Goal: Task Accomplishment & Management: Manage account settings

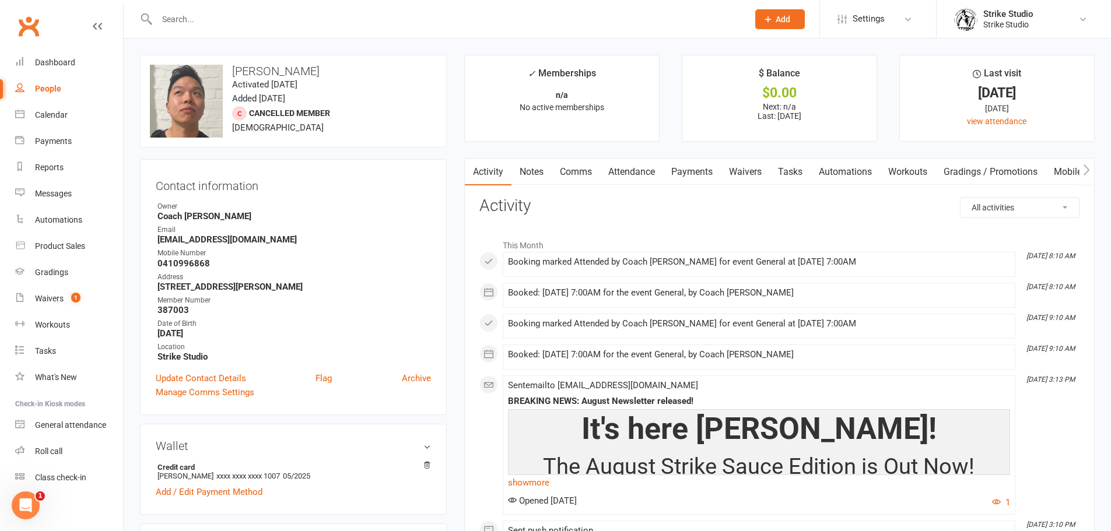
click at [626, 167] on link "Attendance" at bounding box center [631, 172] width 63 height 27
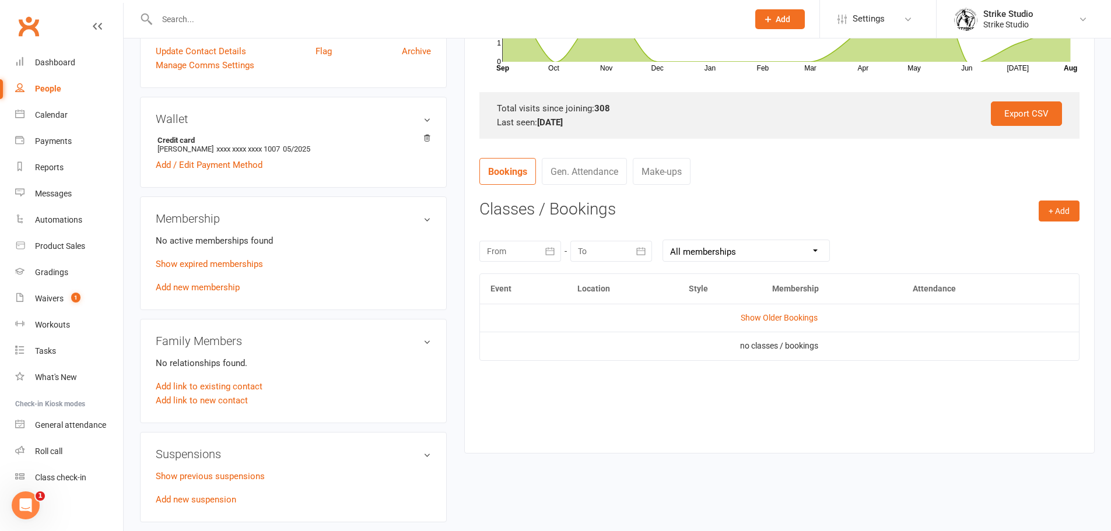
scroll to position [350, 0]
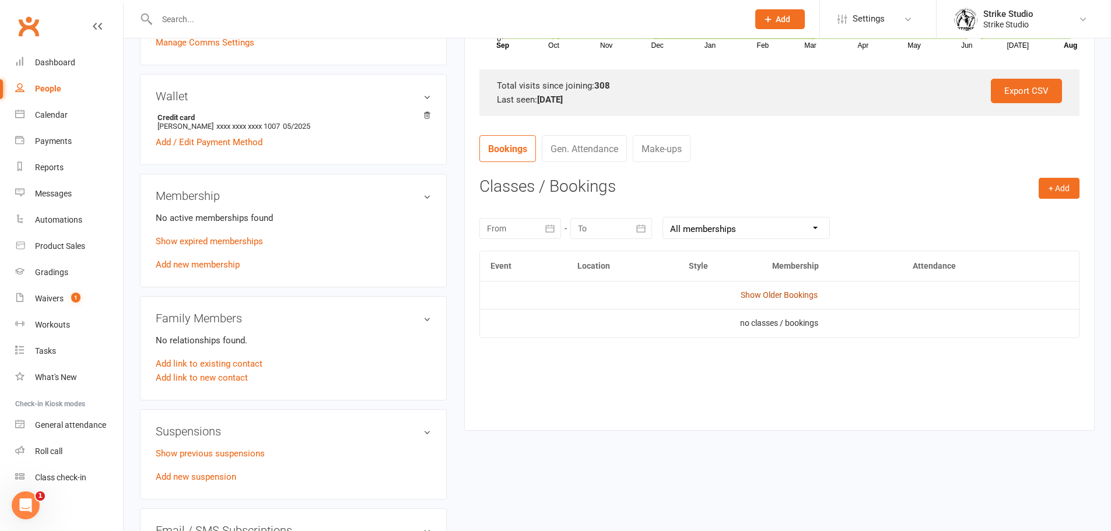
click at [754, 291] on link "Show Older Bookings" at bounding box center [779, 294] width 77 height 9
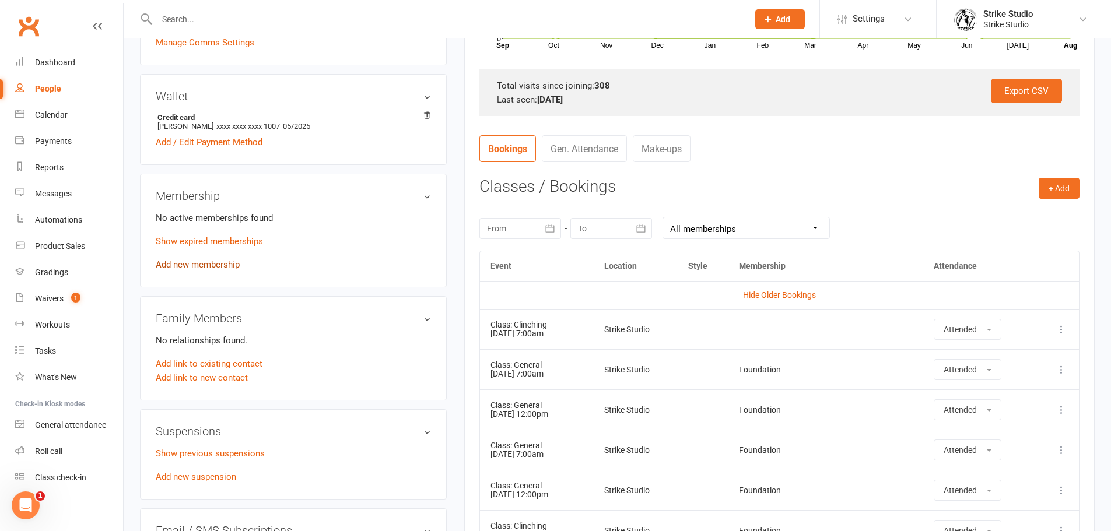
click at [220, 261] on link "Add new membership" at bounding box center [198, 264] width 84 height 10
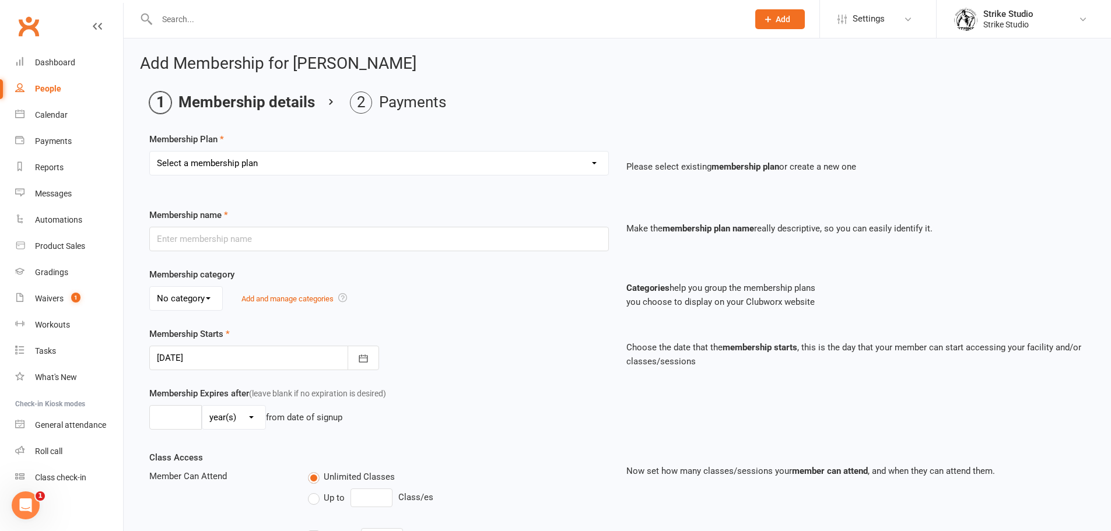
click at [238, 165] on select "Select a membership plan Create new Membership Plan Staff Prepaid (12 month mem…" at bounding box center [379, 163] width 458 height 23
select select "2"
click at [150, 152] on select "Select a membership plan Create new Membership Plan Staff Prepaid (12 month mem…" at bounding box center [379, 163] width 458 height 23
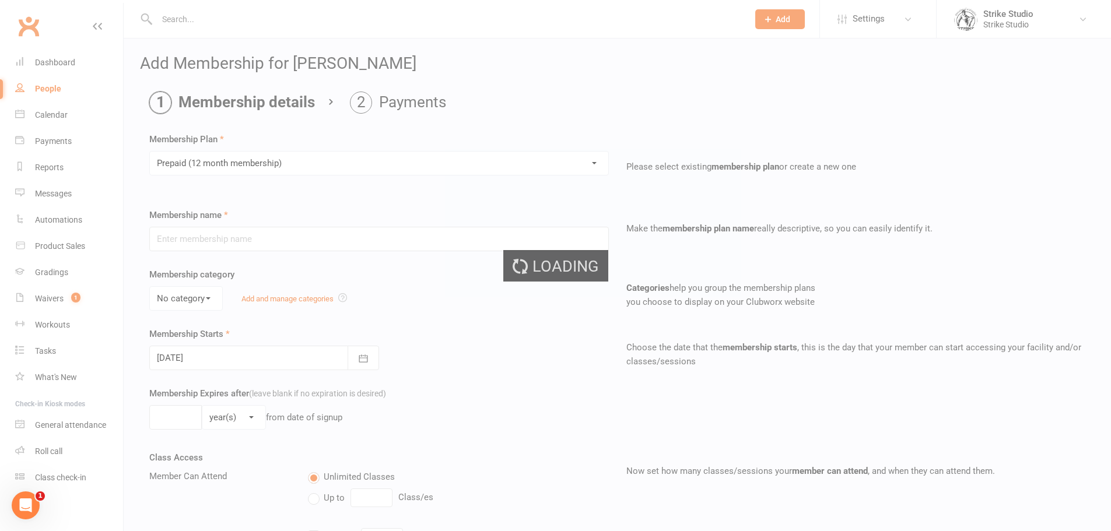
type input "Prepaid (12 month membership)"
select select "0"
type input "12"
select select "2"
type input "2"
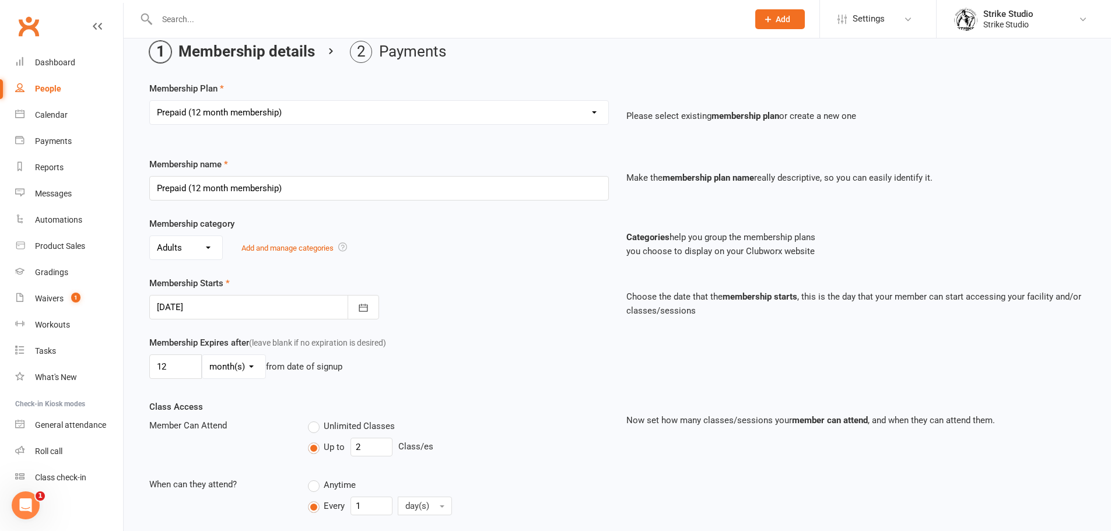
scroll to position [117, 0]
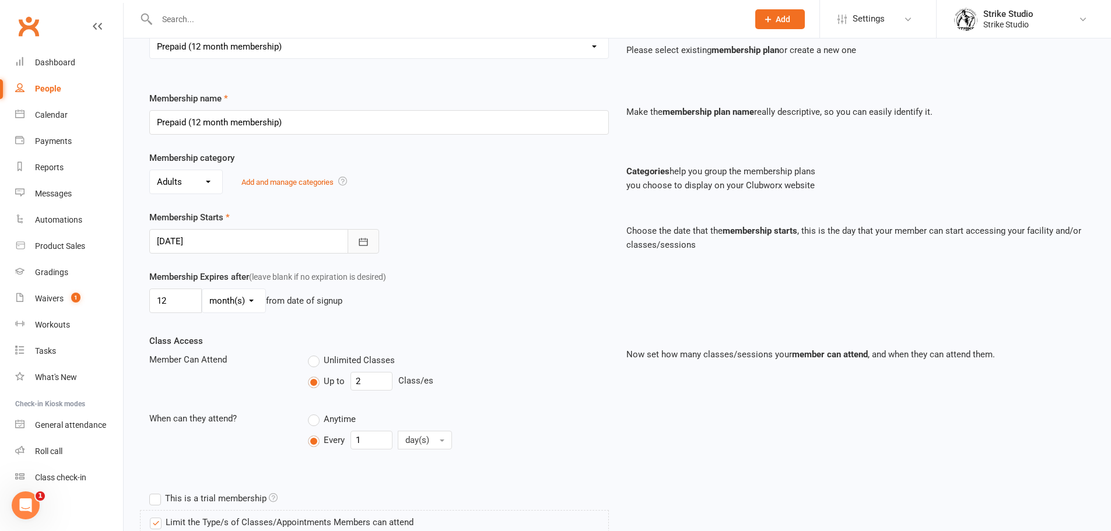
click at [376, 245] on button "button" at bounding box center [363, 241] width 31 height 24
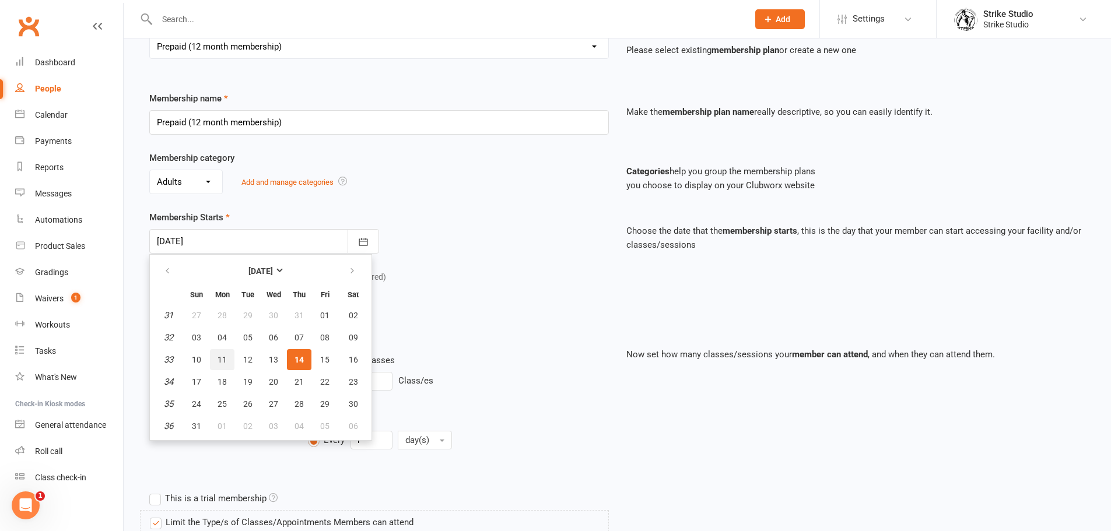
click at [223, 356] on span "11" at bounding box center [222, 359] width 9 height 9
type input "[DATE]"
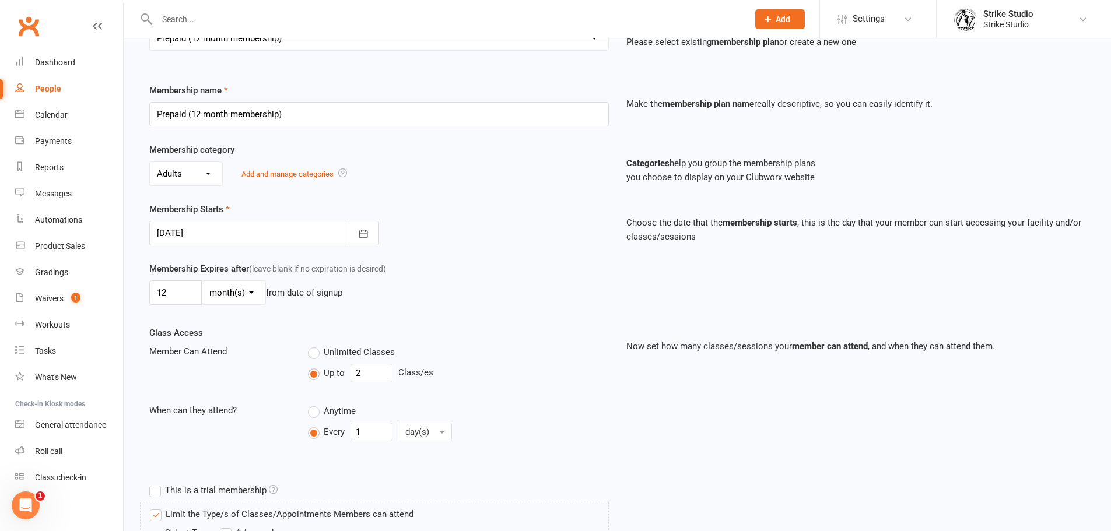
scroll to position [233, 0]
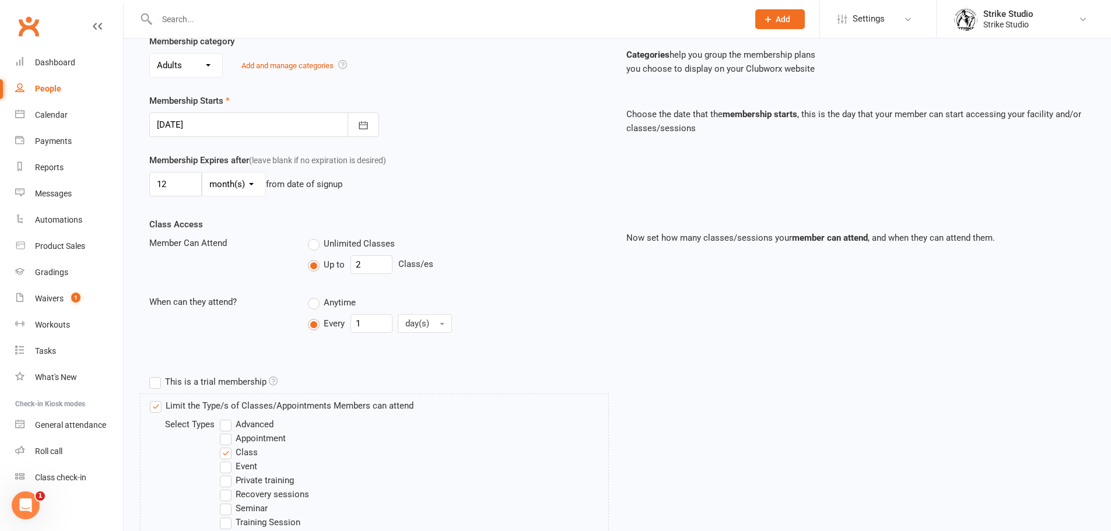
click at [229, 423] on label "Advanced" at bounding box center [247, 425] width 54 height 14
click at [227, 418] on input "Advanced" at bounding box center [224, 418] width 8 height 0
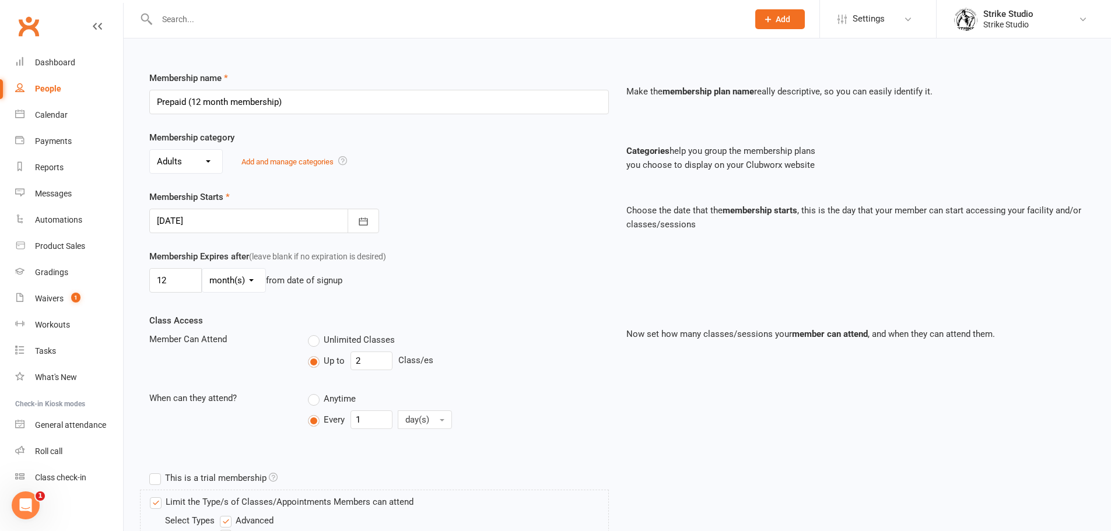
scroll to position [117, 0]
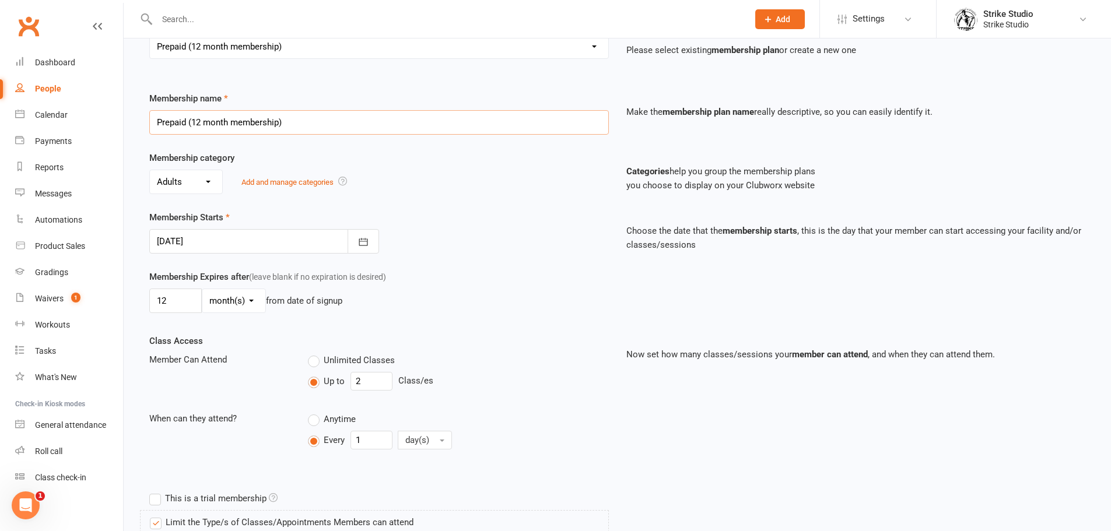
click at [158, 121] on input "Prepaid (12 month membership)" at bounding box center [379, 122] width 460 height 24
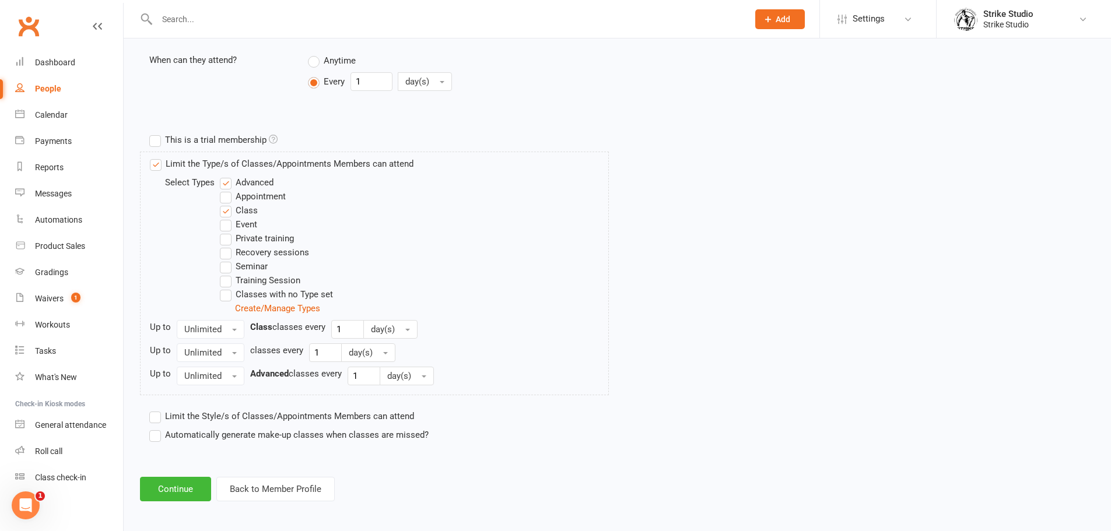
scroll to position [479, 0]
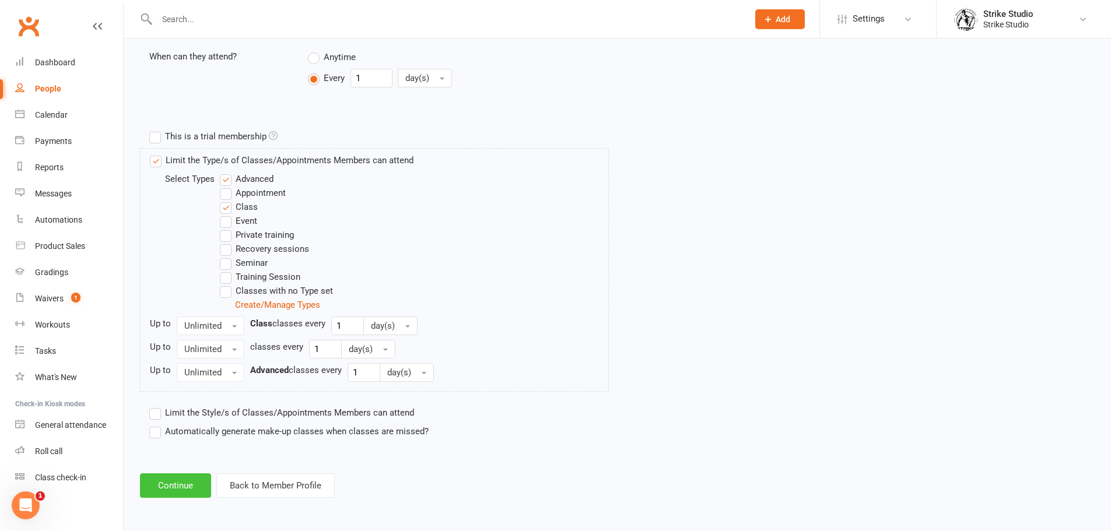
type input "GR* Prepaid (12 month membership)"
click at [174, 498] on button "Continue" at bounding box center [175, 486] width 71 height 24
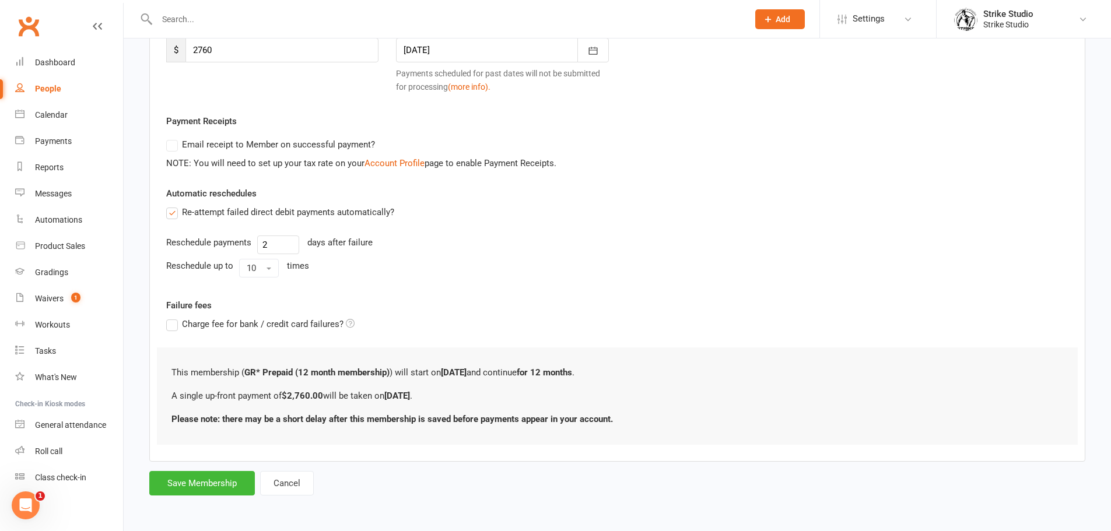
scroll to position [0, 0]
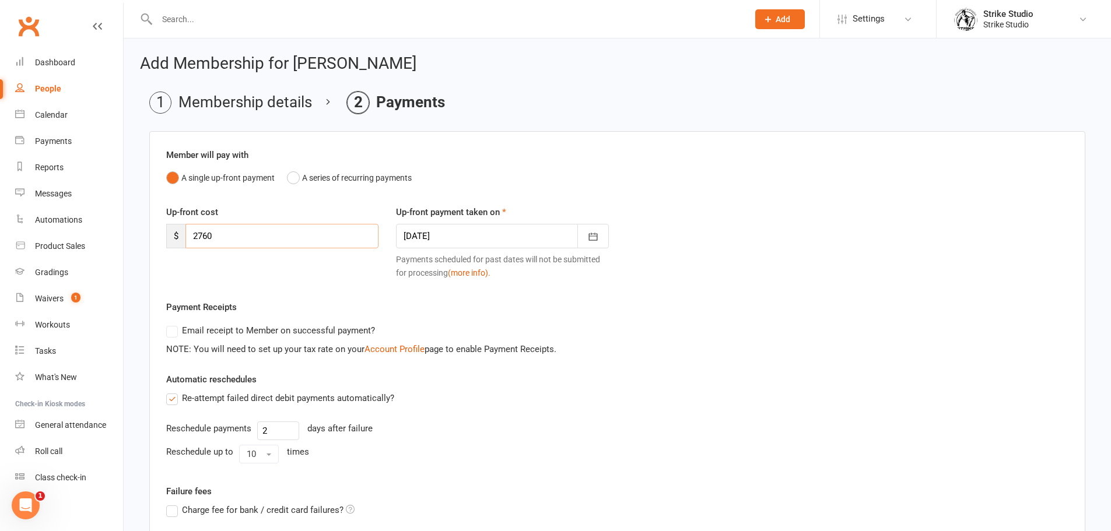
click at [201, 236] on input "2760" at bounding box center [281, 236] width 193 height 24
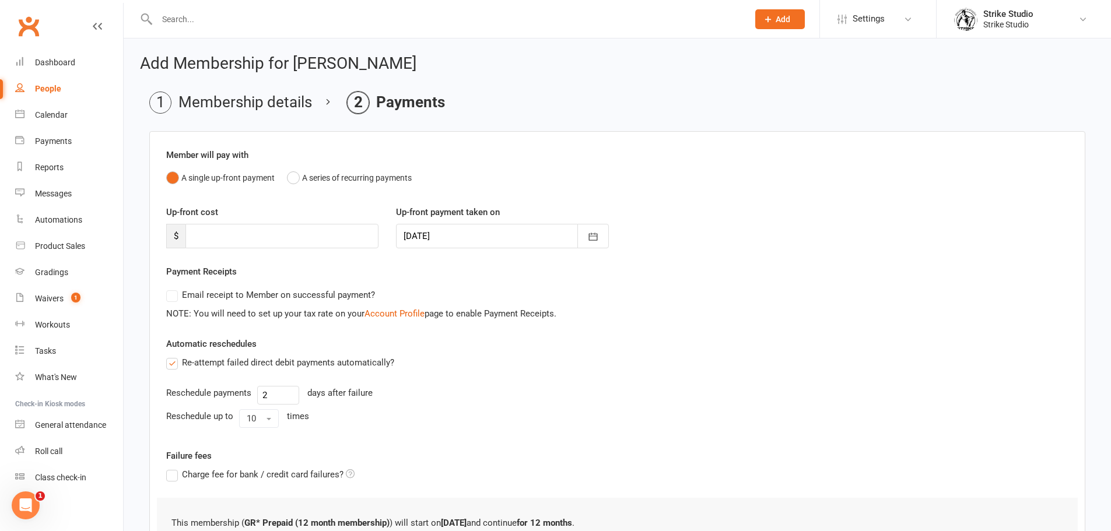
click at [153, 251] on div "Member will pay with A single up-front payment A series of recurring payments U…" at bounding box center [617, 348] width 936 height 434
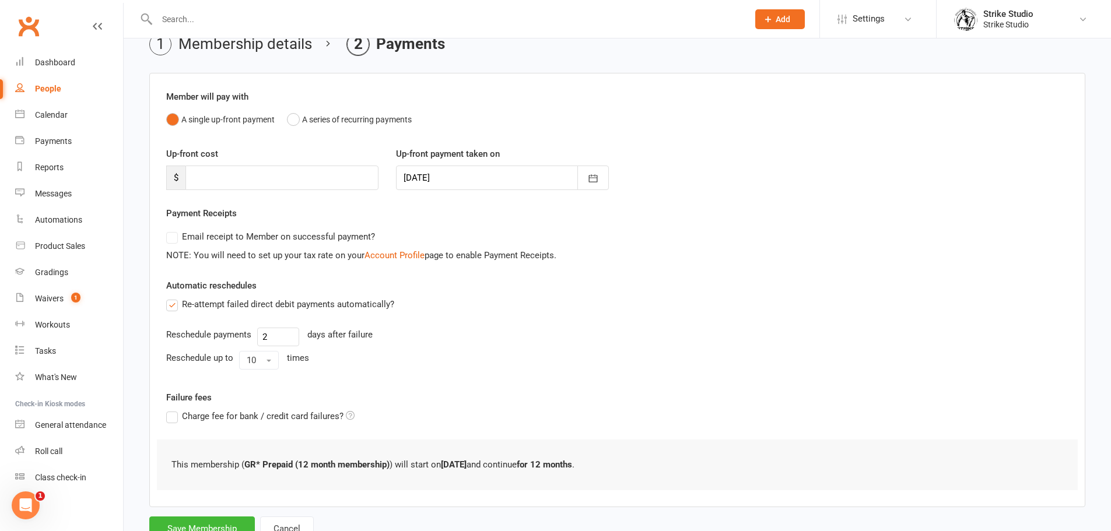
click at [173, 308] on label "Re-attempt failed direct debit payments automatically?" at bounding box center [280, 304] width 228 height 14
click at [173, 297] on input "Re-attempt failed direct debit payments automatically?" at bounding box center [170, 297] width 8 height 0
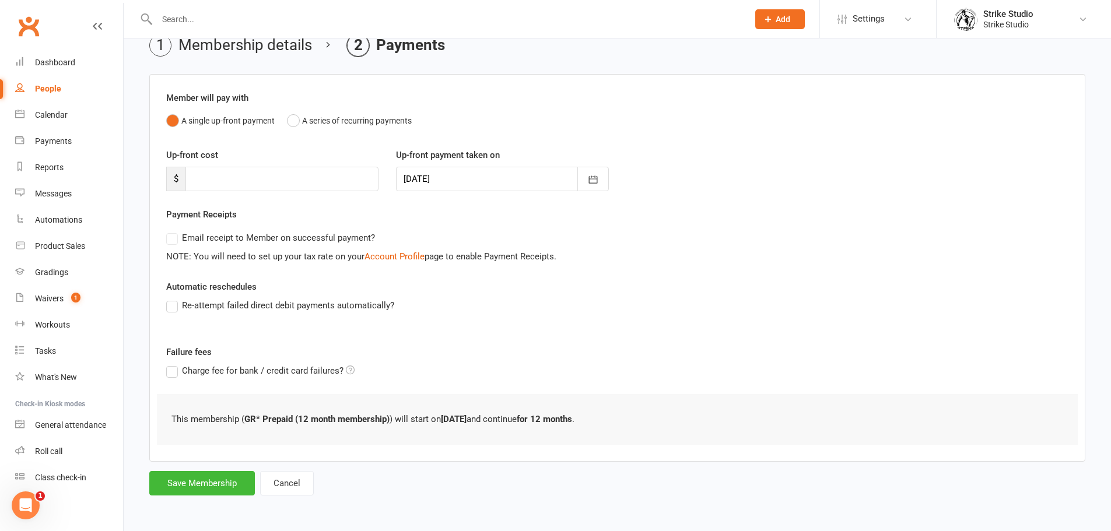
scroll to position [57, 0]
click at [217, 483] on button "Save Membership" at bounding box center [202, 483] width 106 height 24
type input "0"
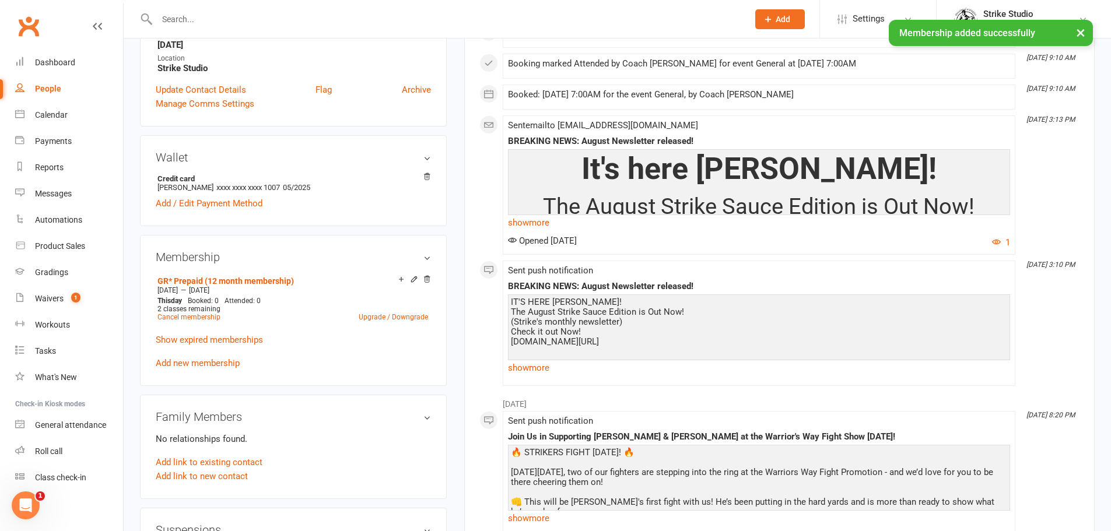
scroll to position [292, 0]
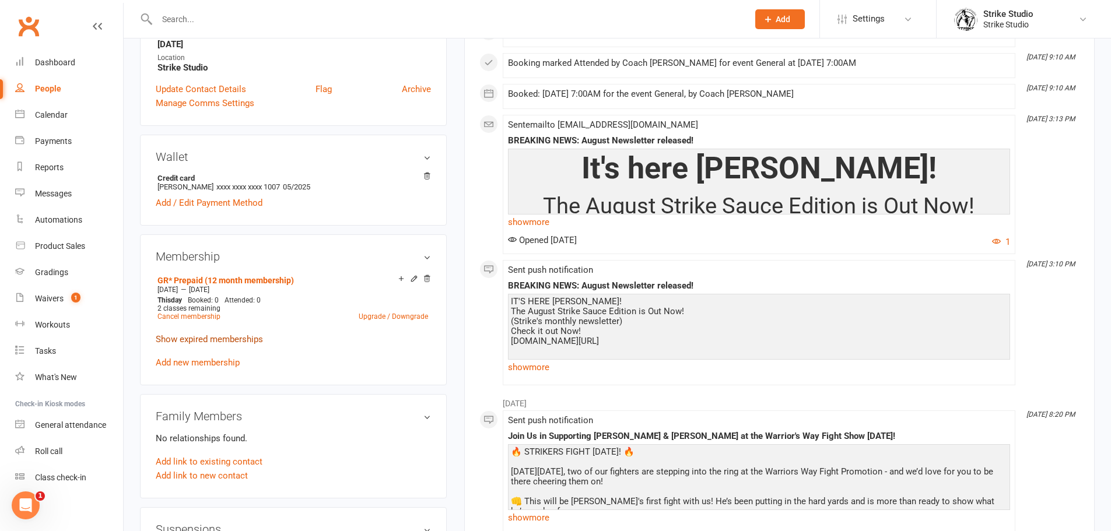
click at [227, 338] on link "Show expired memberships" at bounding box center [209, 339] width 107 height 10
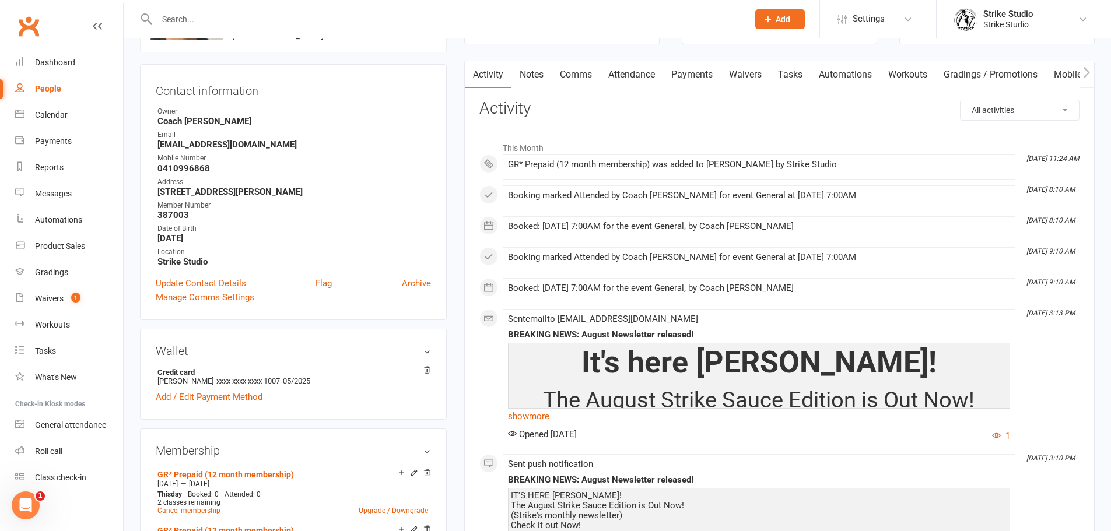
scroll to position [0, 0]
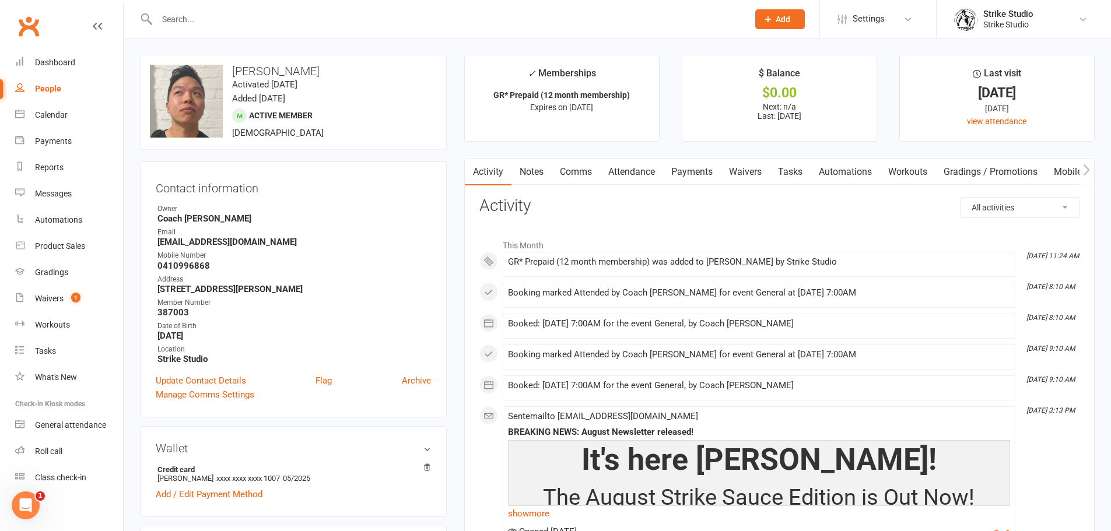
click at [538, 167] on link "Notes" at bounding box center [531, 172] width 40 height 27
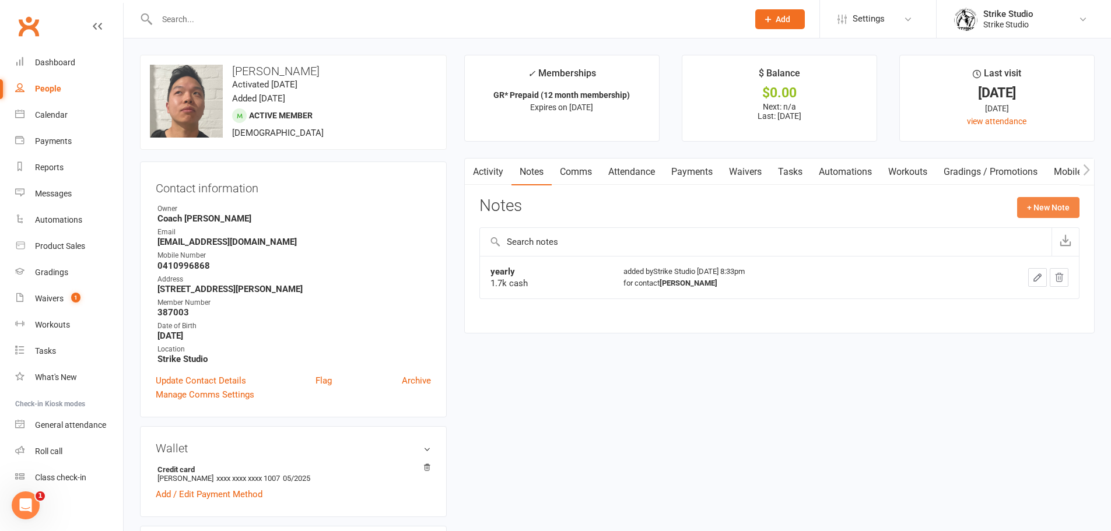
click at [1044, 212] on button "+ New Note" at bounding box center [1048, 207] width 62 height 21
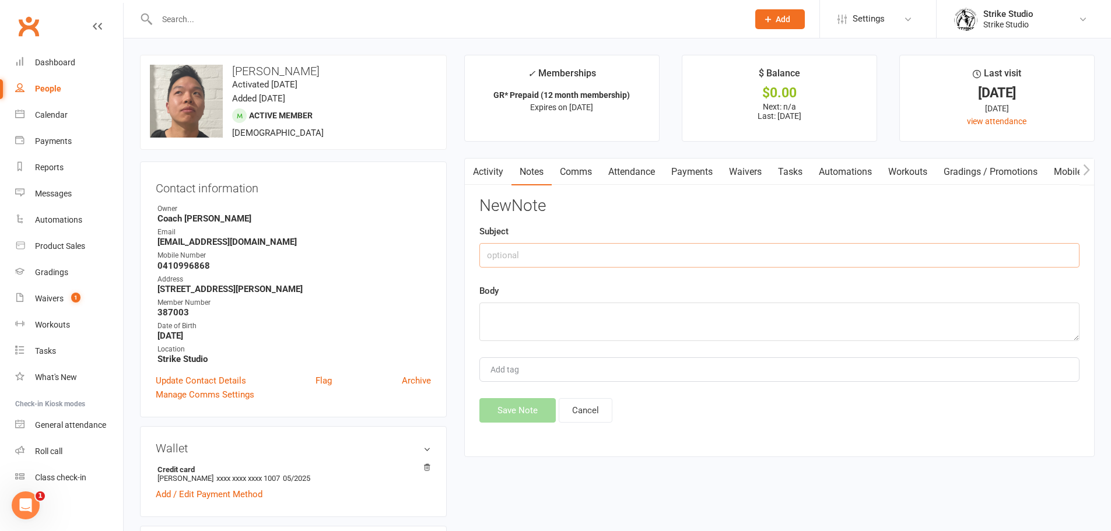
click at [655, 251] on input "text" at bounding box center [779, 255] width 600 height 24
type input "Prepaid membership"
type textarea "Paid cash to [PERSON_NAME] $2080 [DATE]"
click at [527, 410] on button "Save Note" at bounding box center [517, 410] width 76 height 24
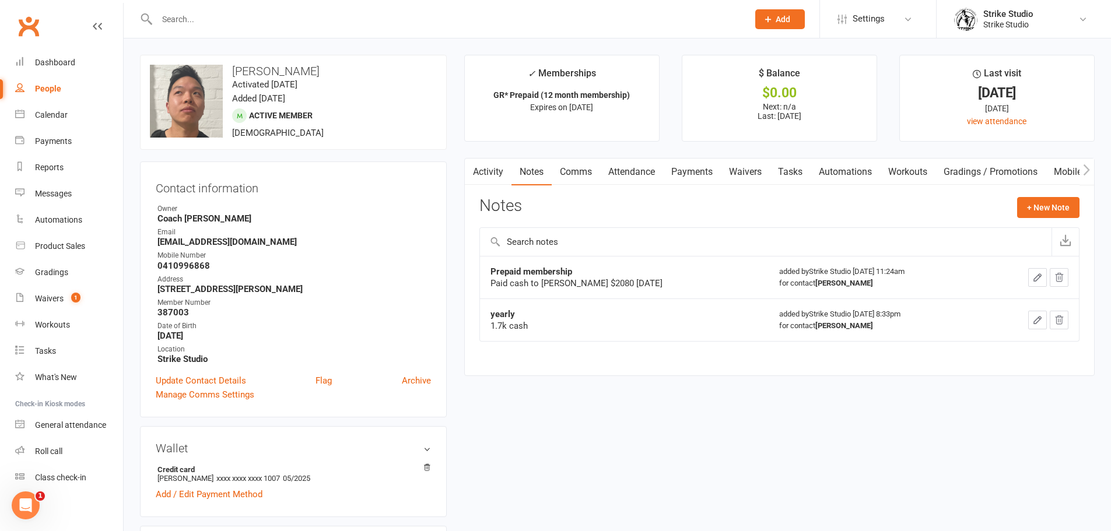
click at [475, 168] on icon "button" at bounding box center [471, 170] width 7 height 12
click at [497, 169] on link "Activity" at bounding box center [488, 172] width 47 height 27
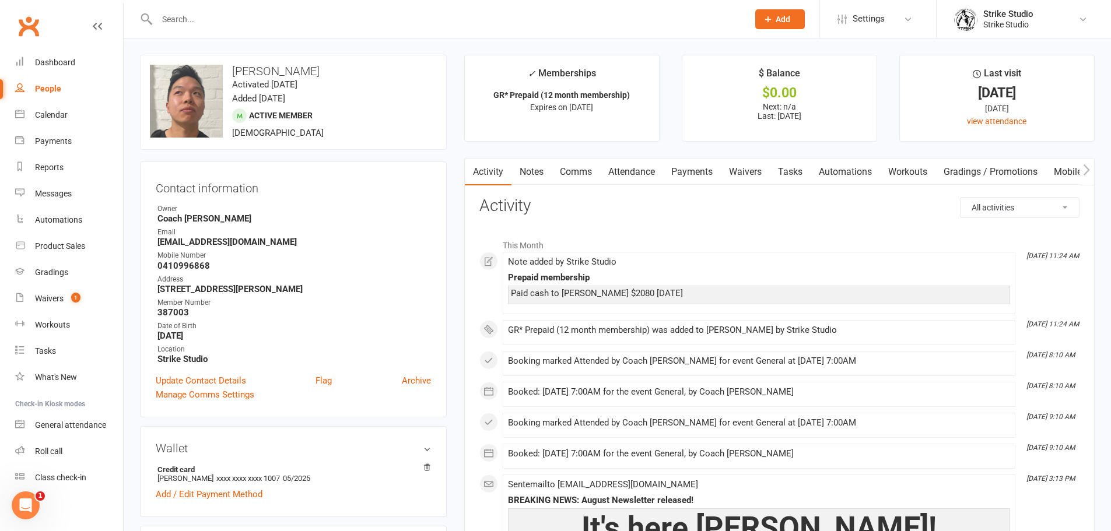
click at [179, 16] on input "text" at bounding box center [446, 19] width 587 height 16
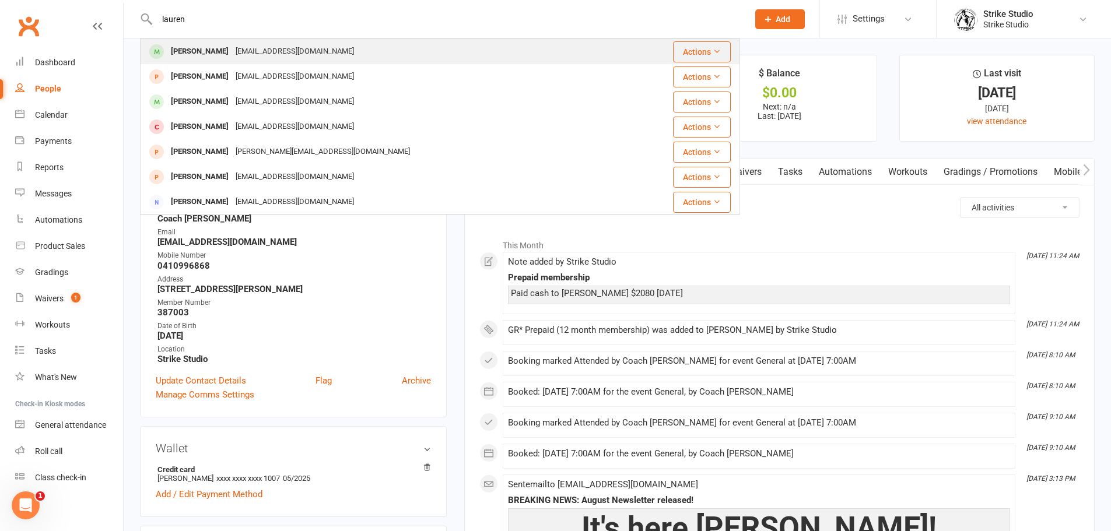
type input "lauren"
click at [208, 48] on div "[PERSON_NAME]" at bounding box center [199, 51] width 65 height 17
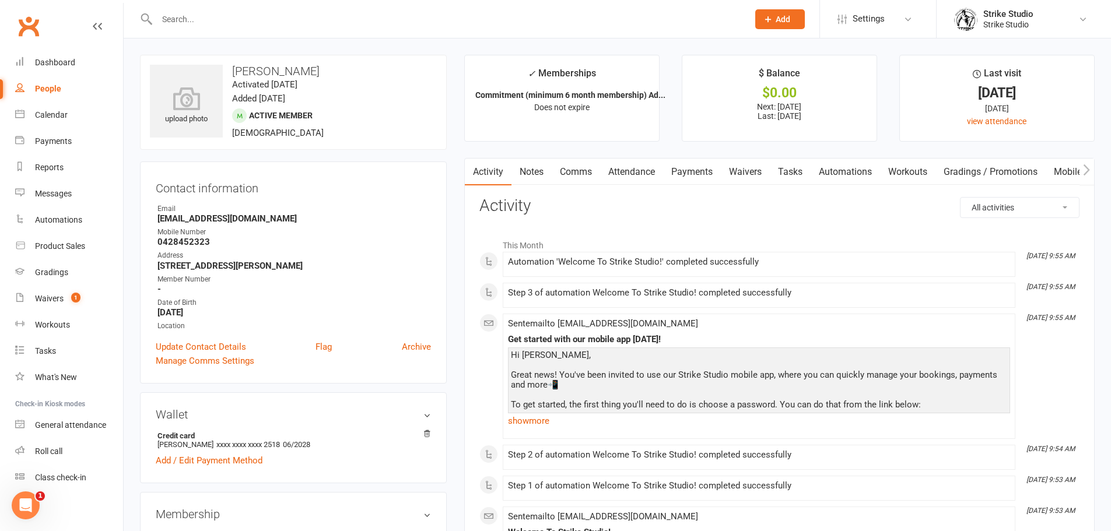
click at [630, 173] on link "Attendance" at bounding box center [631, 172] width 63 height 27
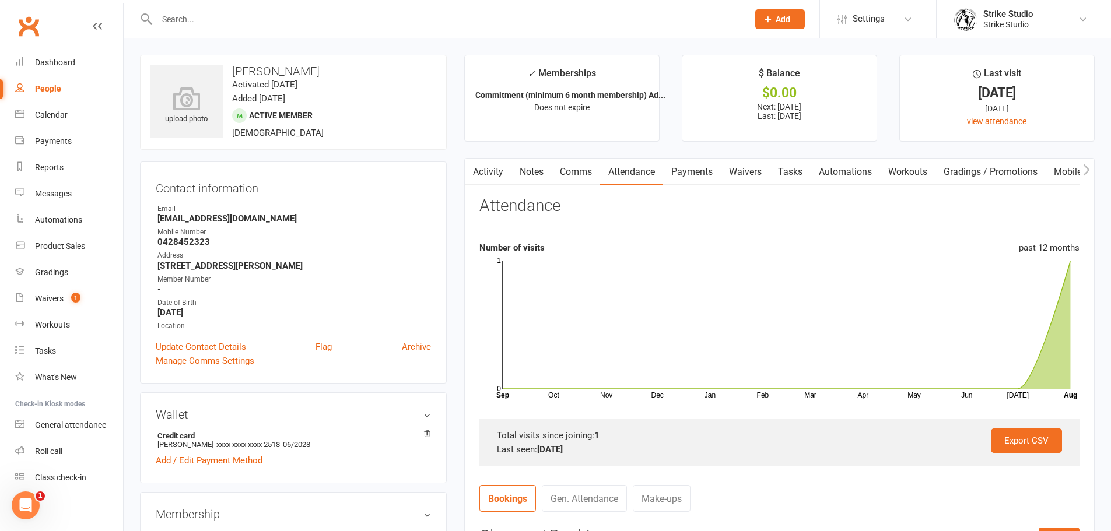
click at [496, 170] on link "Activity" at bounding box center [488, 172] width 47 height 27
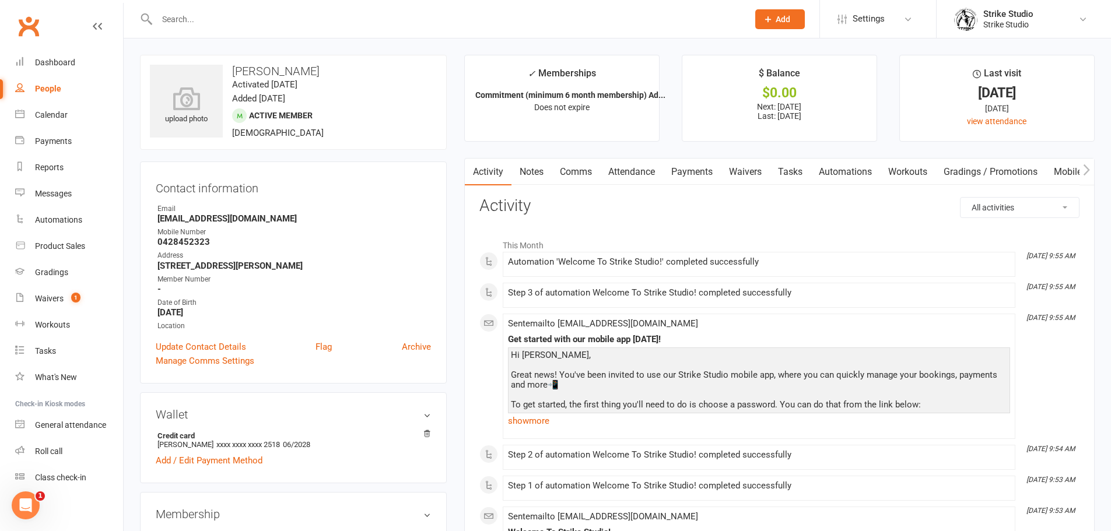
click at [296, 73] on h3 "[PERSON_NAME]" at bounding box center [293, 71] width 287 height 13
copy h3 "[PERSON_NAME]"
click at [50, 60] on div "Dashboard" at bounding box center [55, 62] width 40 height 9
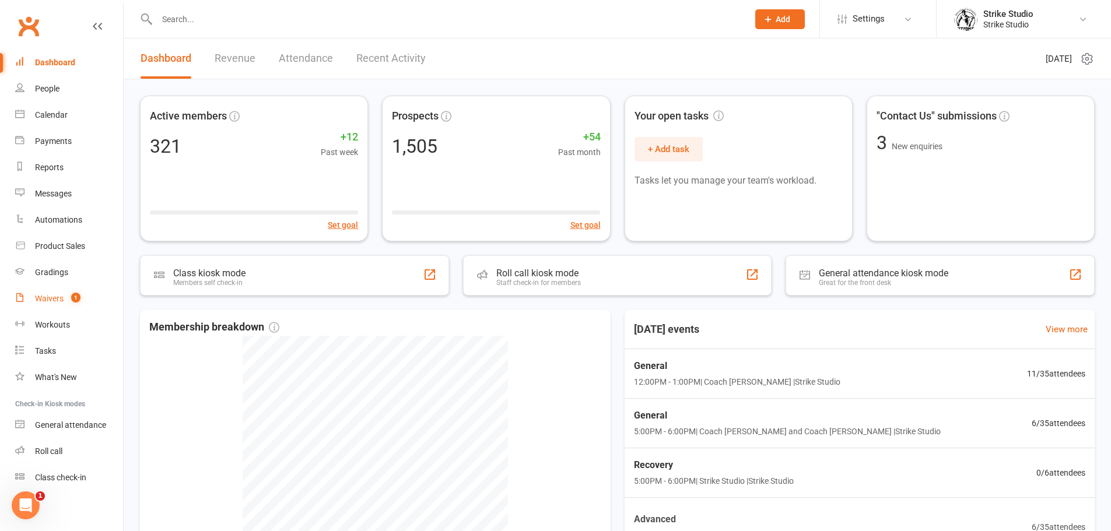
click at [55, 307] on link "Waivers 1" at bounding box center [69, 299] width 108 height 26
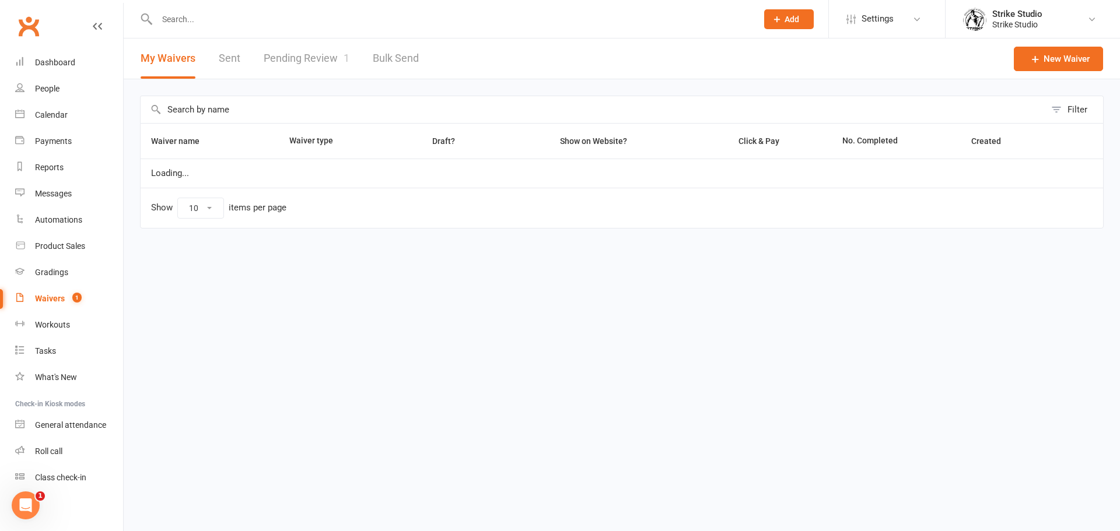
select select "100"
click at [321, 52] on link "Pending Review 1" at bounding box center [307, 58] width 86 height 40
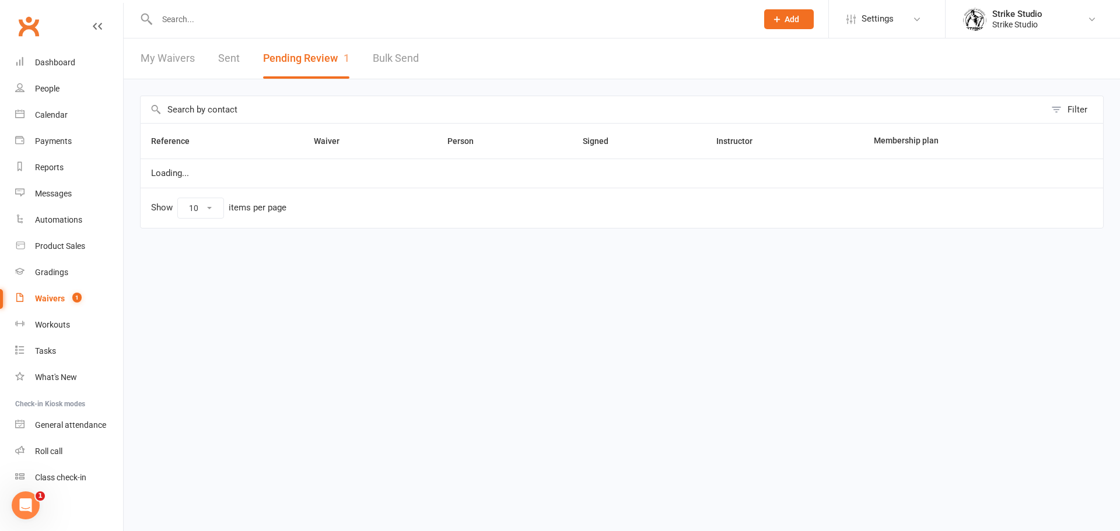
select select "100"
click at [67, 62] on div "Dashboard" at bounding box center [55, 62] width 40 height 9
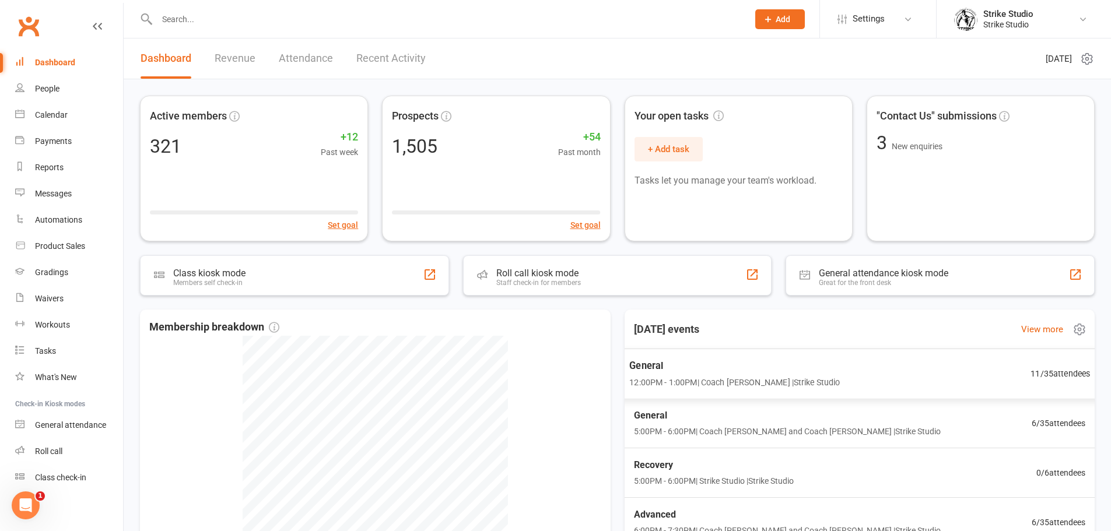
click at [665, 384] on span "12:00PM - 1:00PM | Coach [PERSON_NAME] | Strike Studio" at bounding box center [734, 382] width 211 height 13
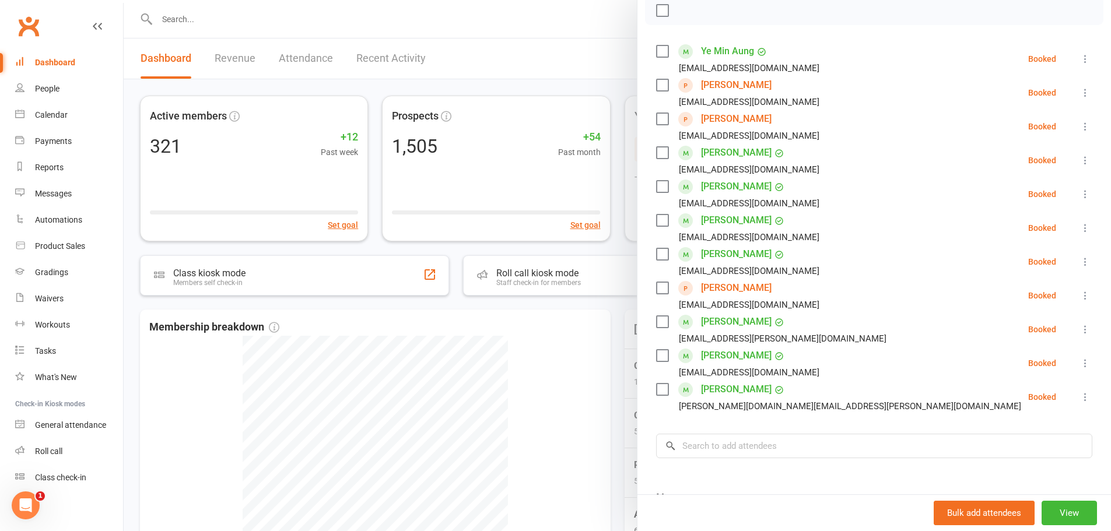
scroll to position [117, 0]
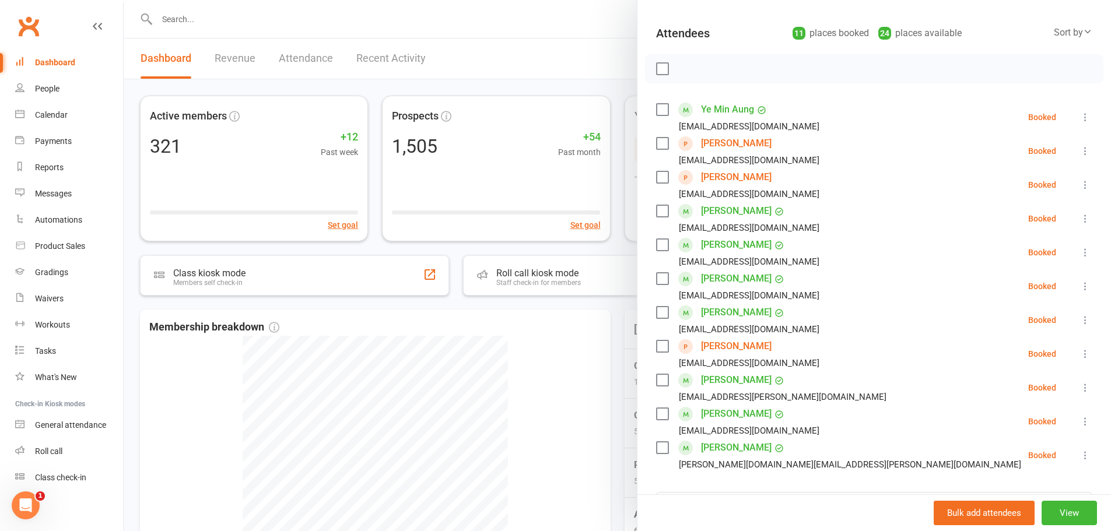
click at [252, 63] on div at bounding box center [617, 265] width 987 height 531
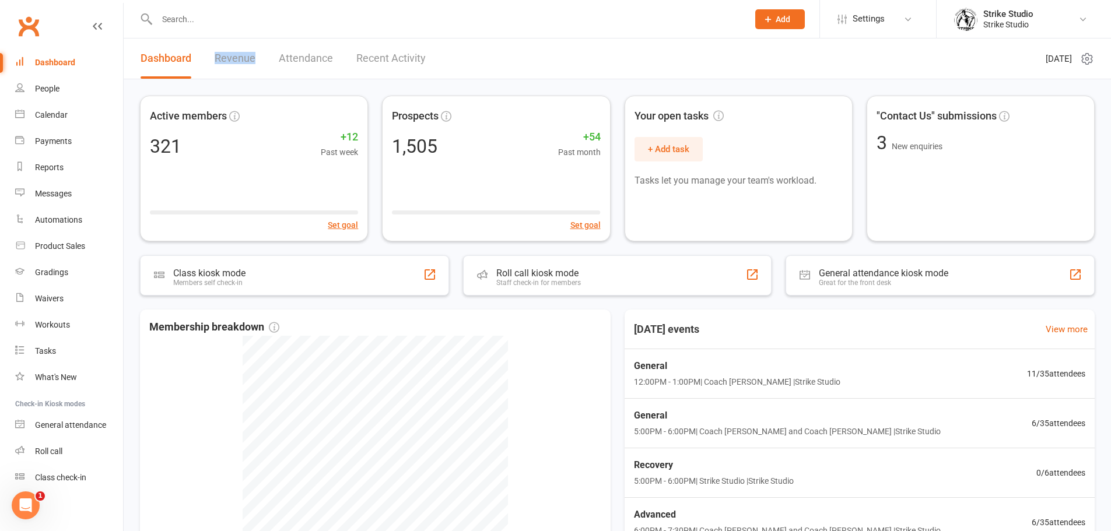
click at [231, 60] on link "Revenue" at bounding box center [235, 58] width 41 height 40
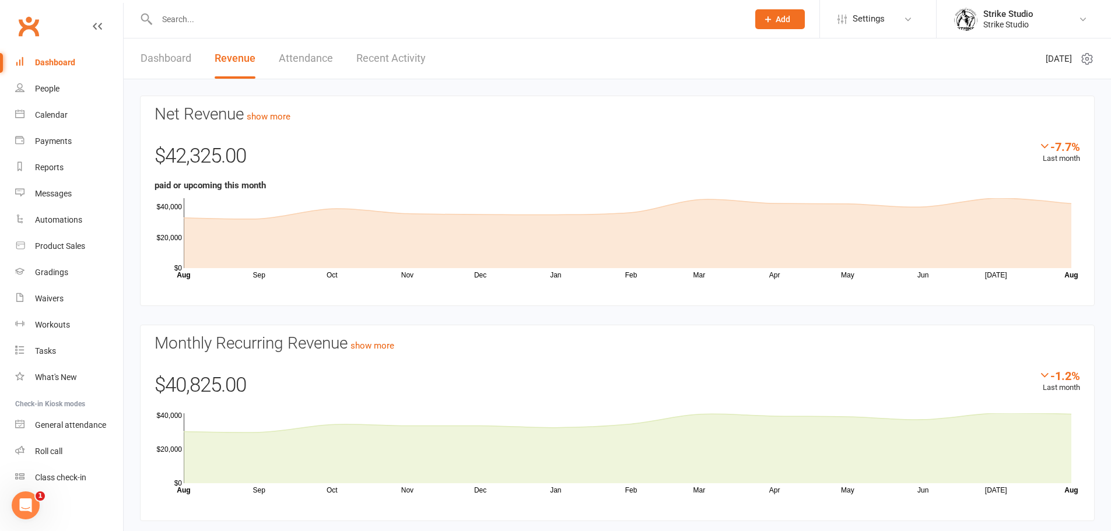
click at [171, 58] on link "Dashboard" at bounding box center [166, 58] width 51 height 40
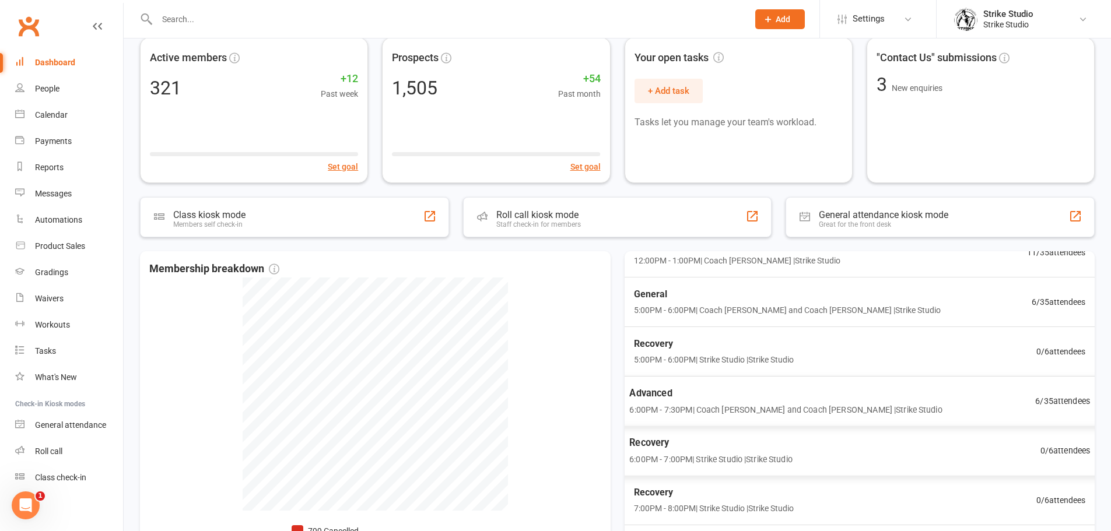
scroll to position [58, 0]
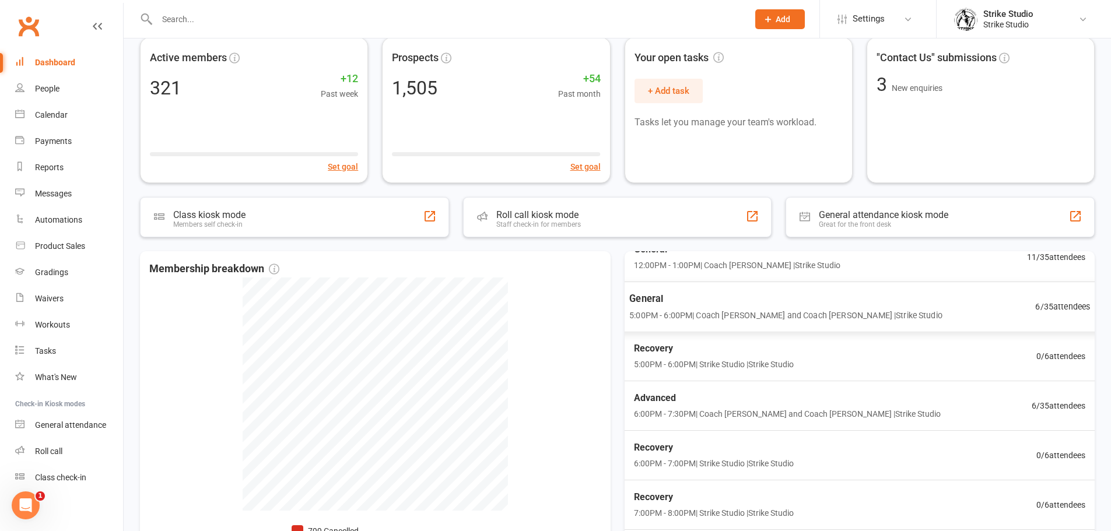
click at [744, 315] on span "5:00PM - 6:00PM | Coach [PERSON_NAME] and Coach [PERSON_NAME] | Strike Studio" at bounding box center [785, 314] width 313 height 13
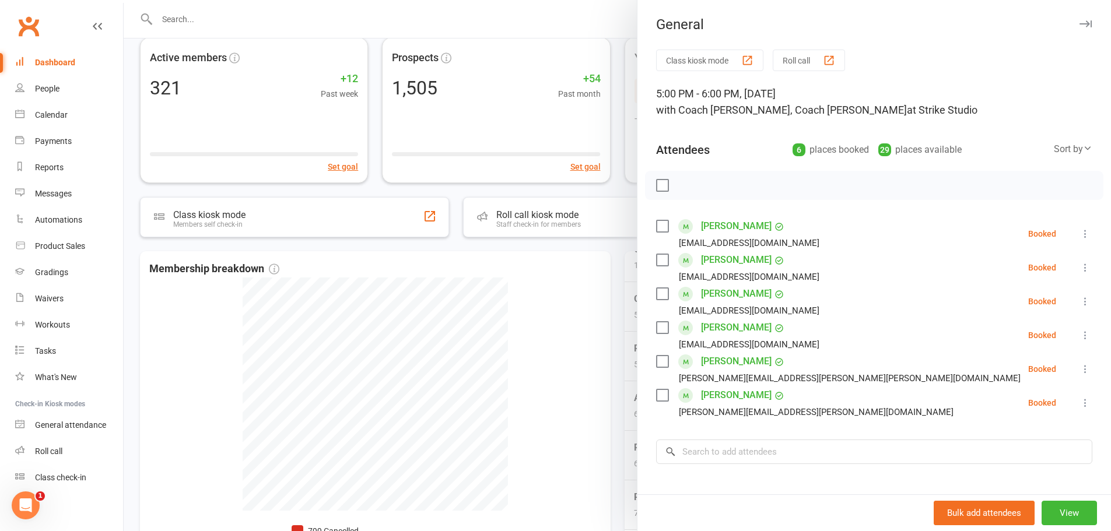
click at [626, 381] on div at bounding box center [617, 265] width 987 height 531
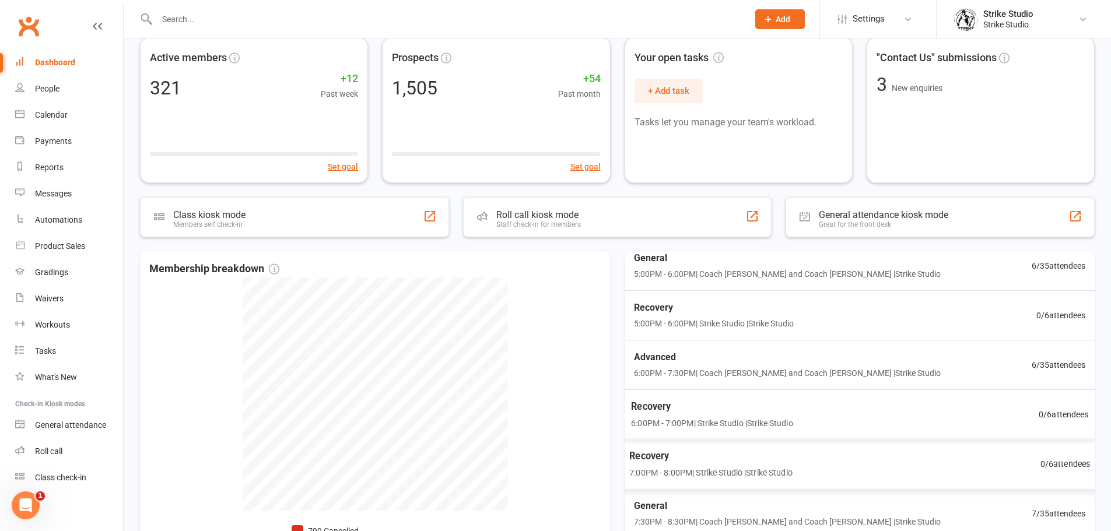
scroll to position [117, 0]
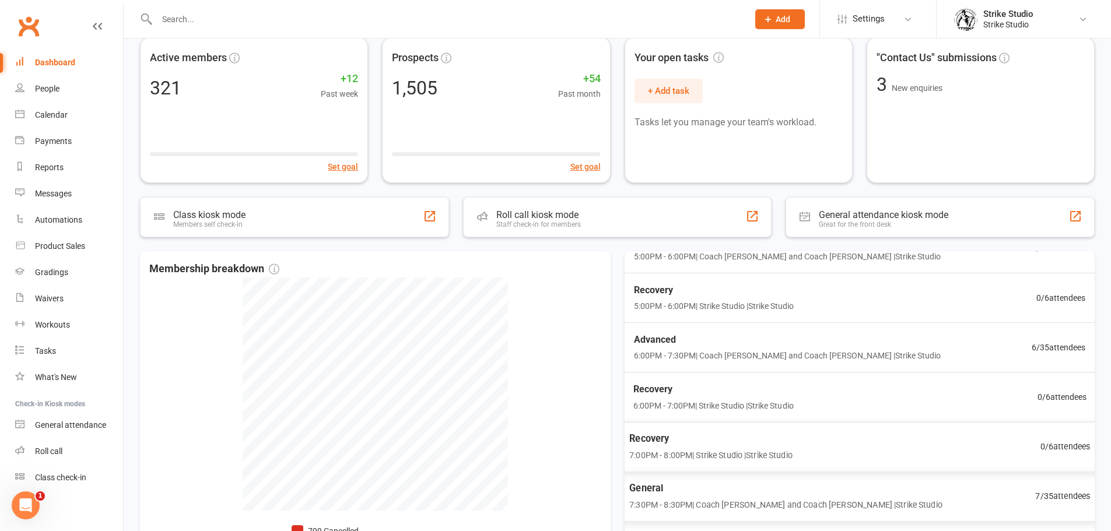
click at [734, 489] on span "General" at bounding box center [785, 488] width 313 height 15
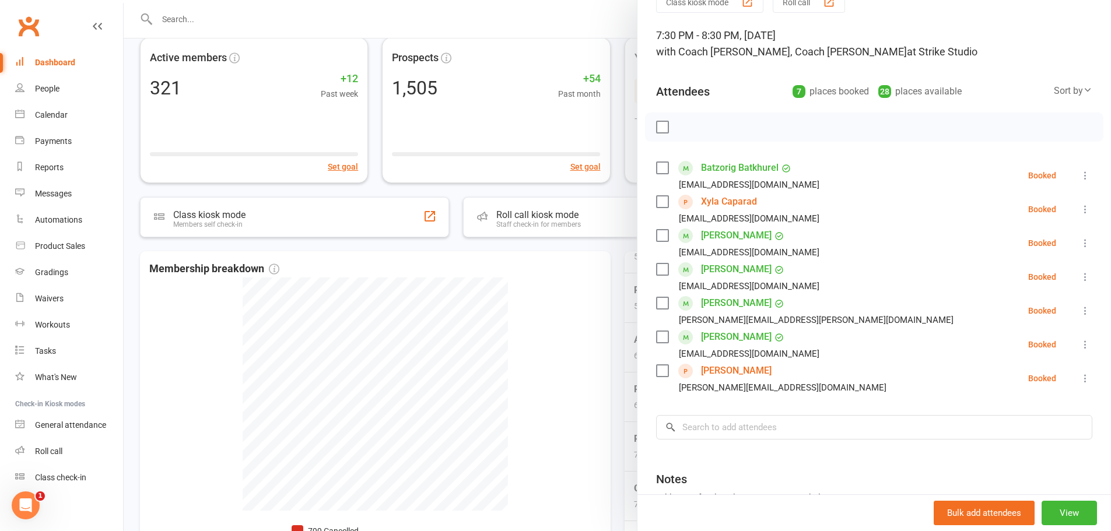
scroll to position [0, 0]
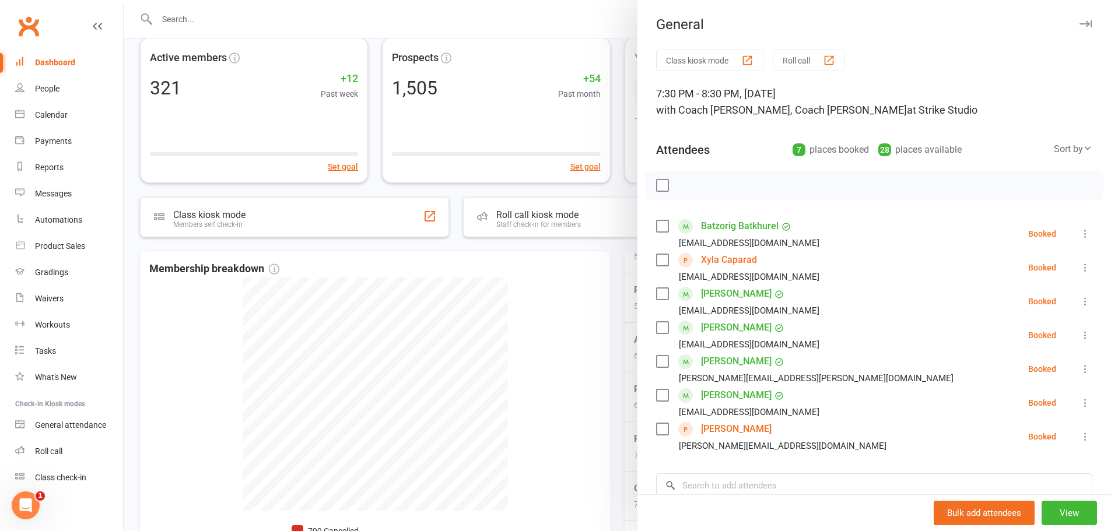
click at [622, 416] on div at bounding box center [617, 265] width 987 height 531
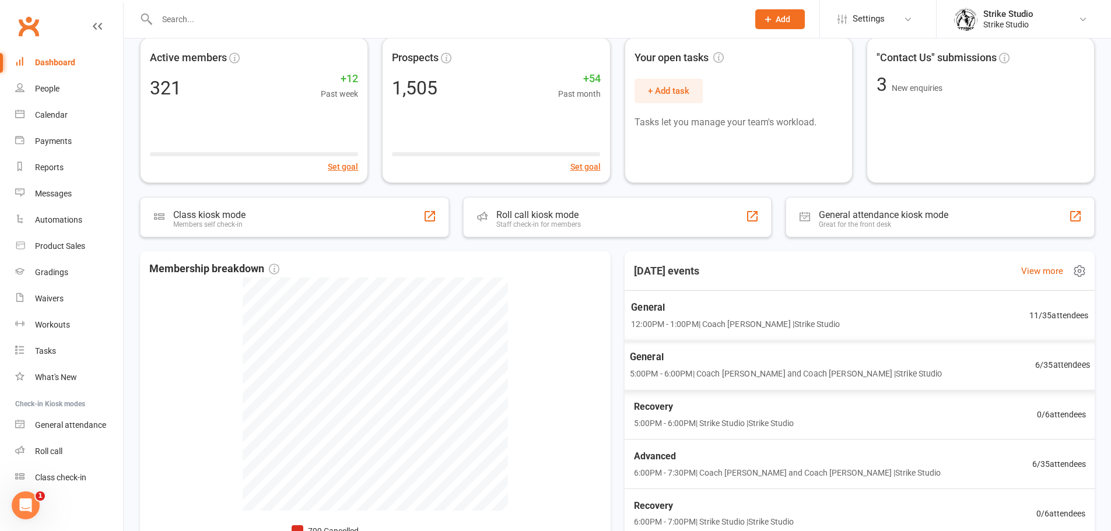
click at [721, 329] on span "12:00PM - 1:00PM | Coach [PERSON_NAME] | Strike Studio" at bounding box center [735, 323] width 209 height 13
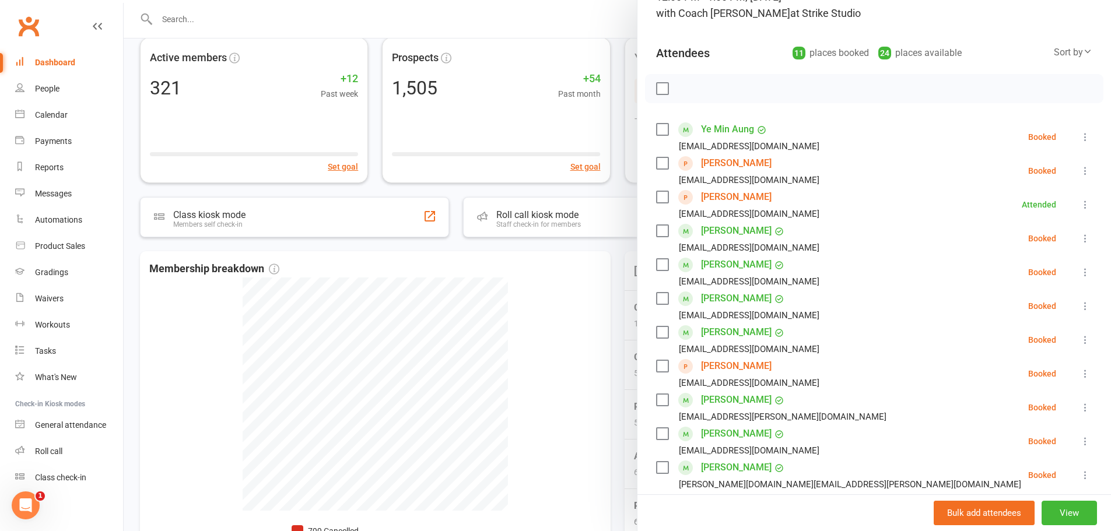
scroll to position [117, 0]
